Goal: Find specific page/section: Find specific page/section

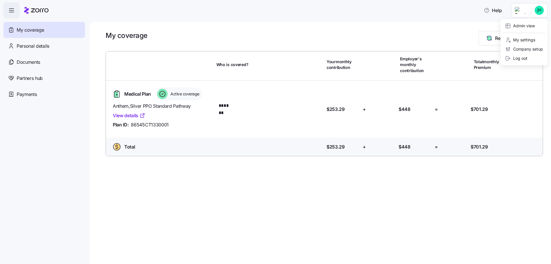
click at [534, 6] on html "Help My coverage Personal details Documents Partners hub Payments My coverage R…" at bounding box center [275, 130] width 551 height 260
click at [515, 26] on div "Admin view" at bounding box center [520, 26] width 30 height 6
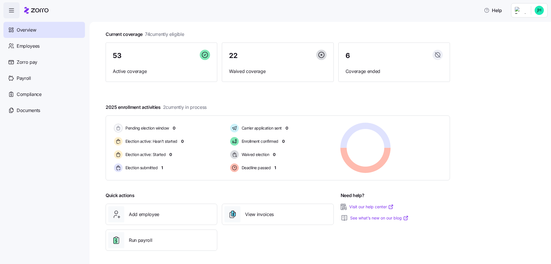
scroll to position [30, 0]
